Goal: Navigation & Orientation: Find specific page/section

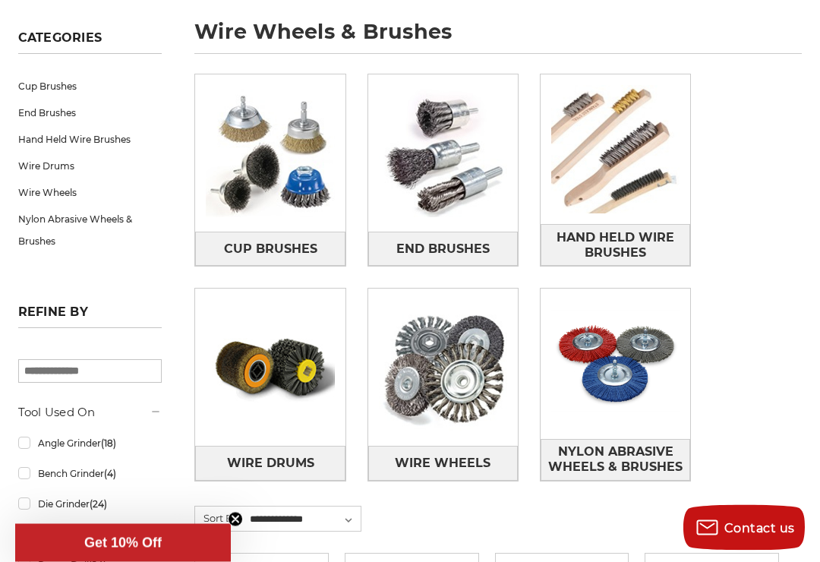
scroll to position [223, 0]
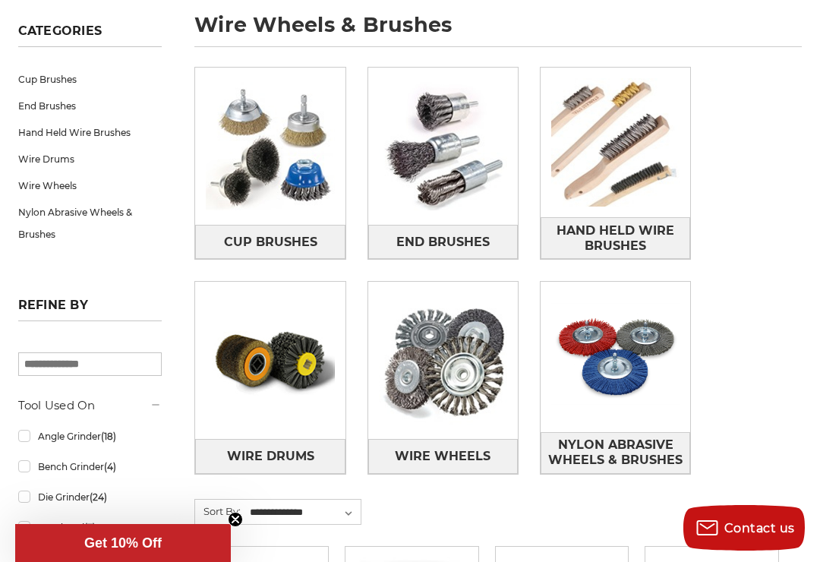
click at [484, 454] on span "Wire Wheels" at bounding box center [443, 457] width 96 height 26
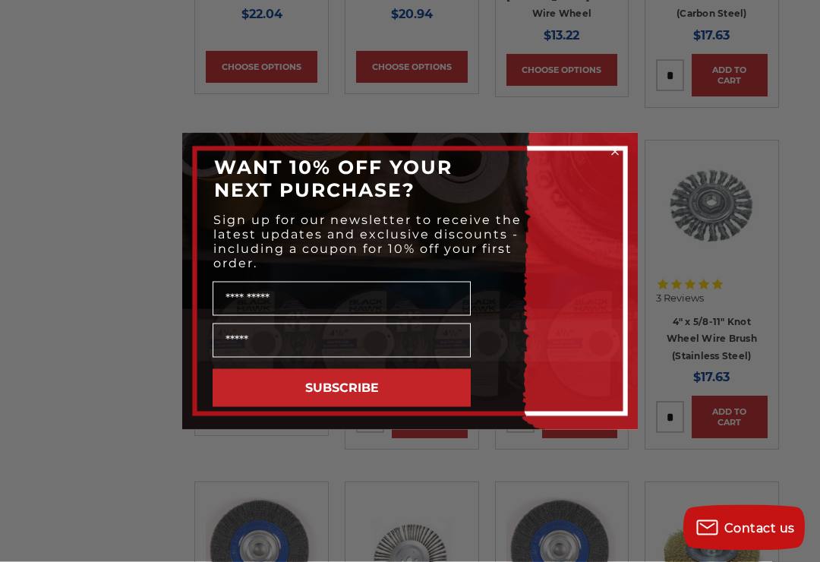
scroll to position [1240, 0]
click at [615, 151] on circle "Close dialog" at bounding box center [615, 151] width 14 height 14
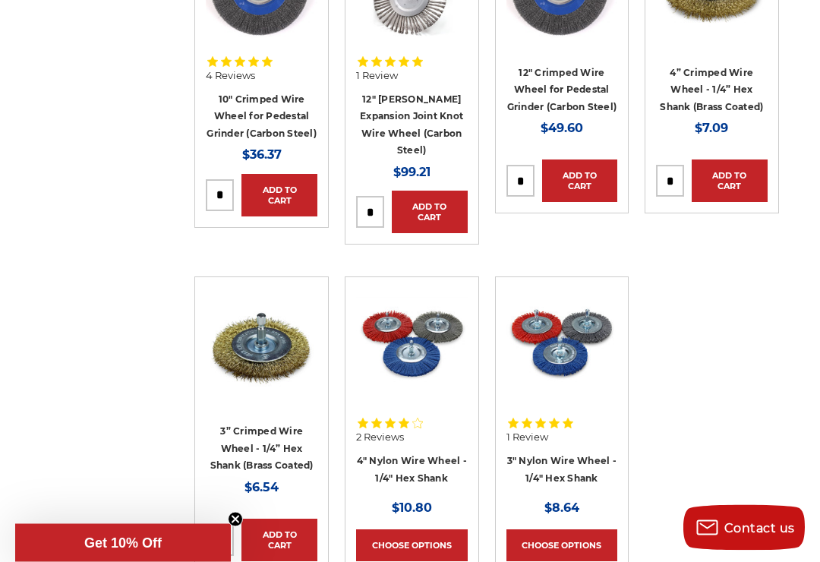
scroll to position [1805, 0]
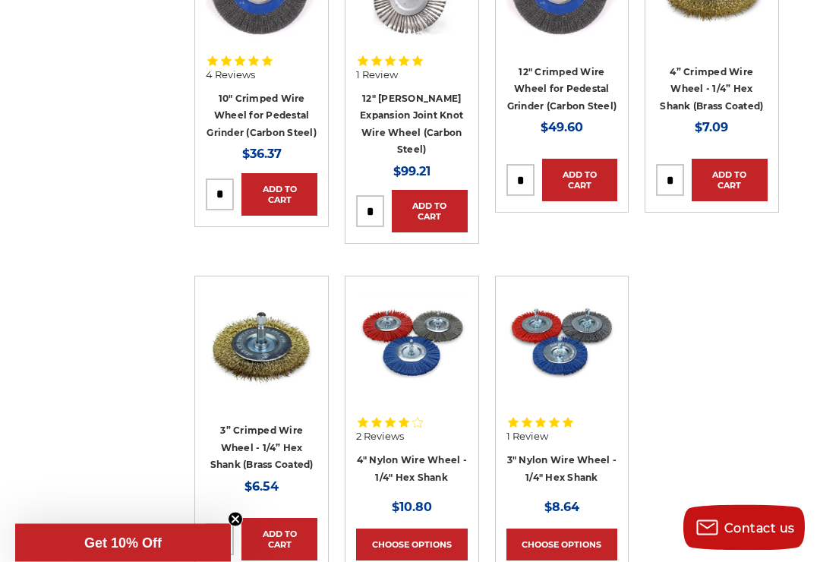
click at [437, 455] on link "4" Nylon Wire Wheel - 1/4" Hex Shank" at bounding box center [412, 469] width 110 height 29
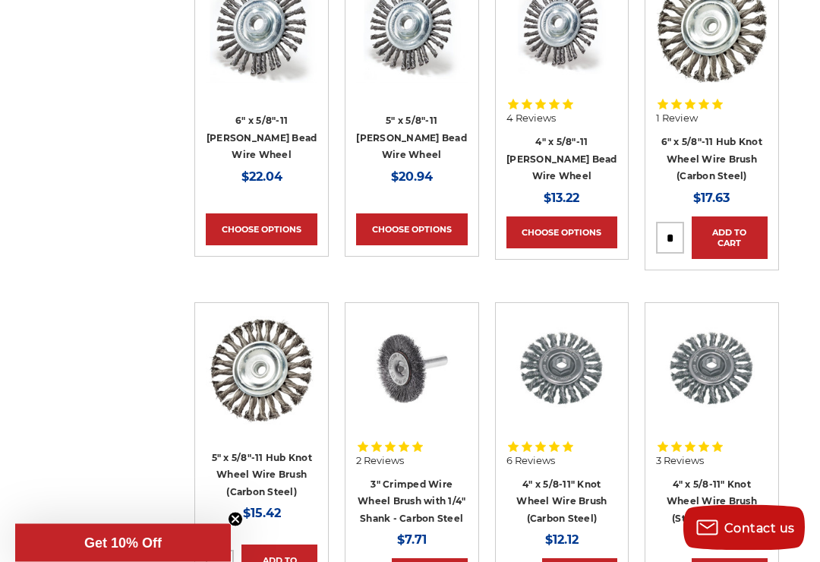
scroll to position [1066, 0]
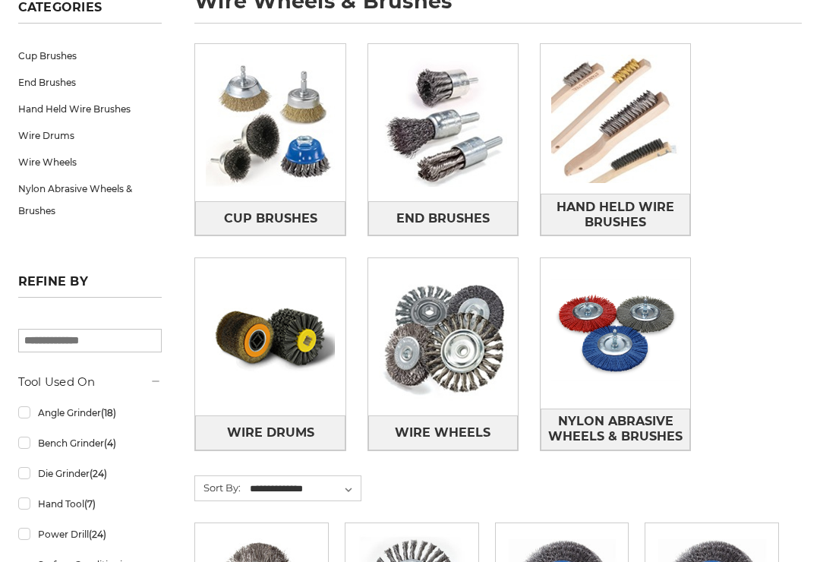
scroll to position [319, 0]
